Goal: Task Accomplishment & Management: Manage account settings

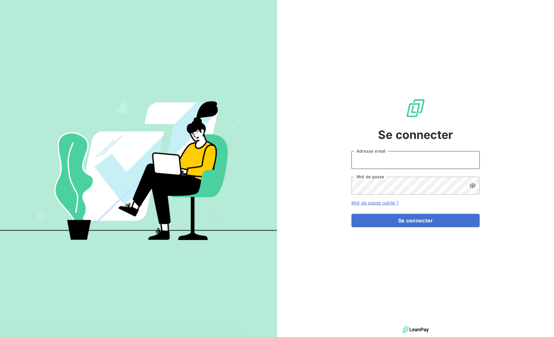
click at [377, 163] on input "Adresse email" at bounding box center [415, 160] width 128 height 18
type input "[PERSON_NAME][EMAIL_ADDRESS][DOMAIN_NAME]"
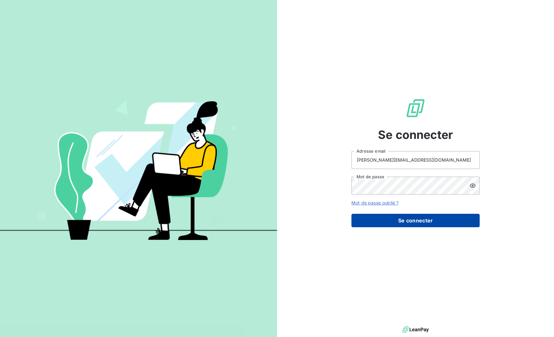
click at [401, 222] on button "Se connecter" at bounding box center [415, 220] width 128 height 13
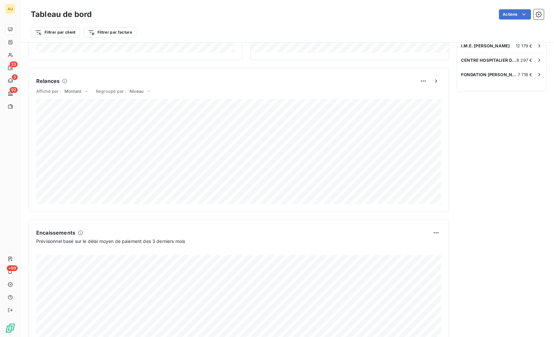
scroll to position [287, 0]
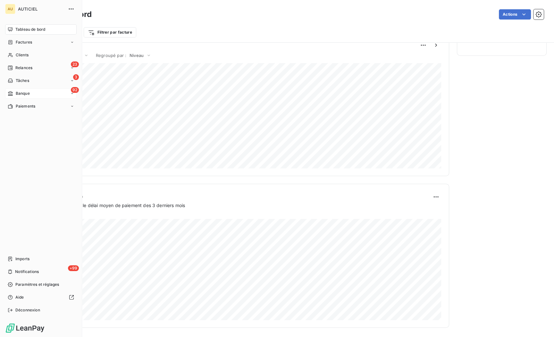
click at [20, 93] on span "Banque" at bounding box center [23, 94] width 14 height 6
